Goal: Navigation & Orientation: Find specific page/section

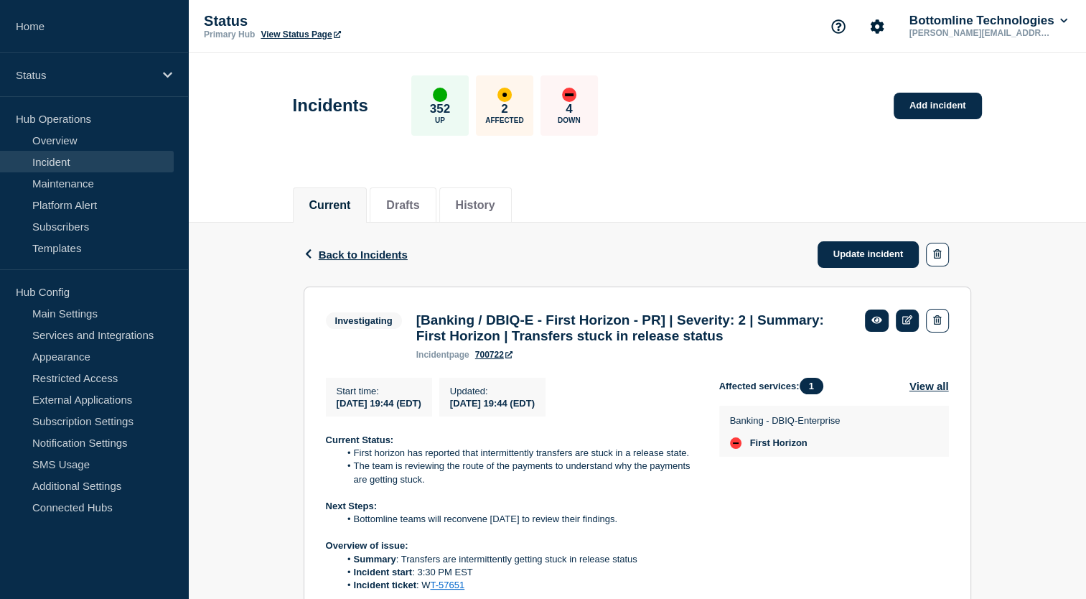
drag, startPoint x: 737, startPoint y: 102, endPoint x: 609, endPoint y: 139, distance: 133.8
click at [609, 139] on div "Incidents 352 Up 2 Affected 4 Down Add incident" at bounding box center [636, 101] width 721 height 88
click at [347, 261] on div "Back Back to Incidents Update incident" at bounding box center [638, 255] width 668 height 64
click at [349, 258] on span "Back to Incidents" at bounding box center [363, 254] width 89 height 12
